Goal: Check status

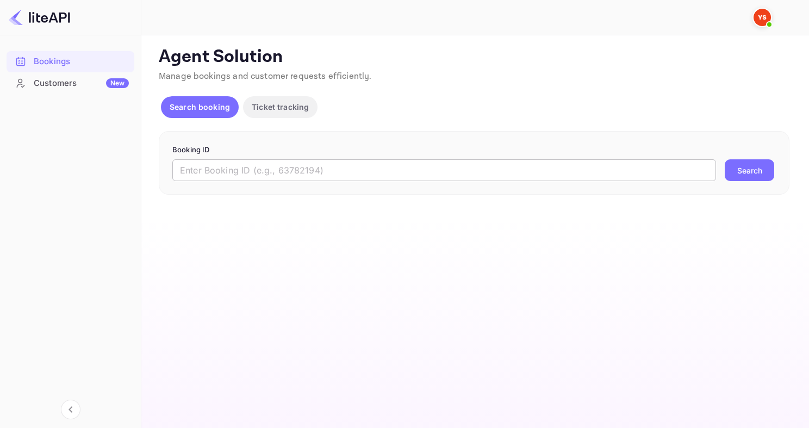
click at [241, 170] on input "text" at bounding box center [444, 170] width 544 height 22
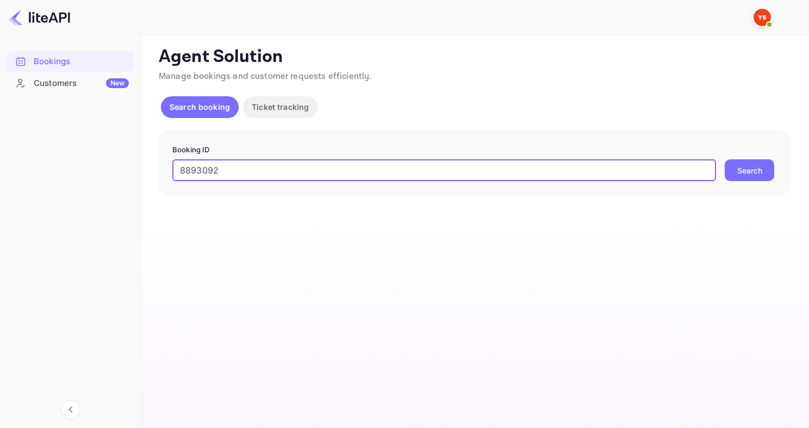
type input "8893092"
click at [725, 159] on button "Search" at bounding box center [749, 170] width 49 height 22
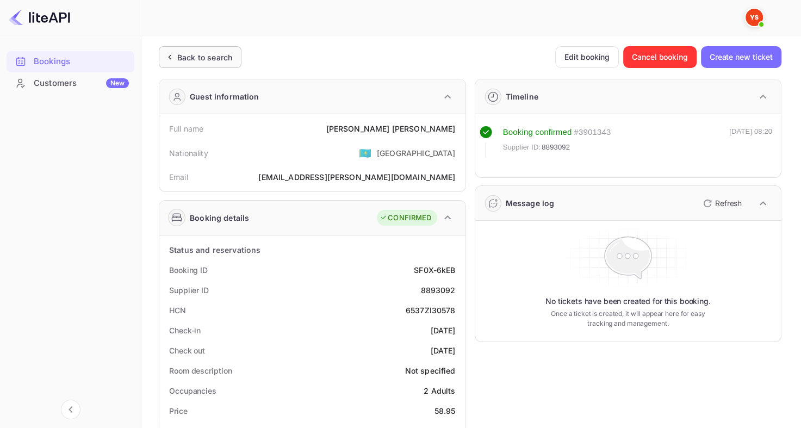
click at [209, 48] on div "Back to search" at bounding box center [200, 57] width 83 height 22
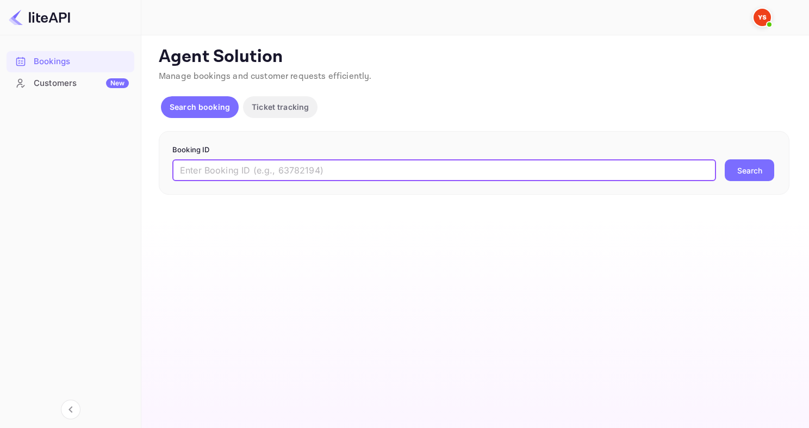
click at [226, 165] on input "text" at bounding box center [444, 170] width 544 height 22
paste input "9137039"
type input "9137039"
click at [725, 159] on button "Search" at bounding box center [749, 170] width 49 height 22
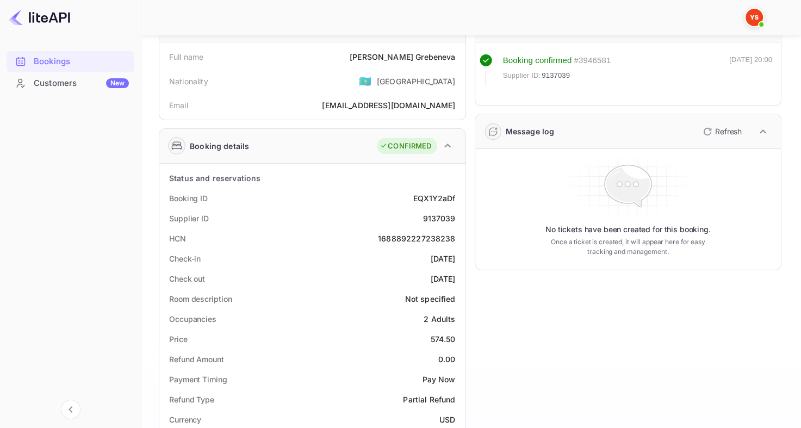
scroll to position [54, 0]
